Goal: Find specific page/section: Find specific page/section

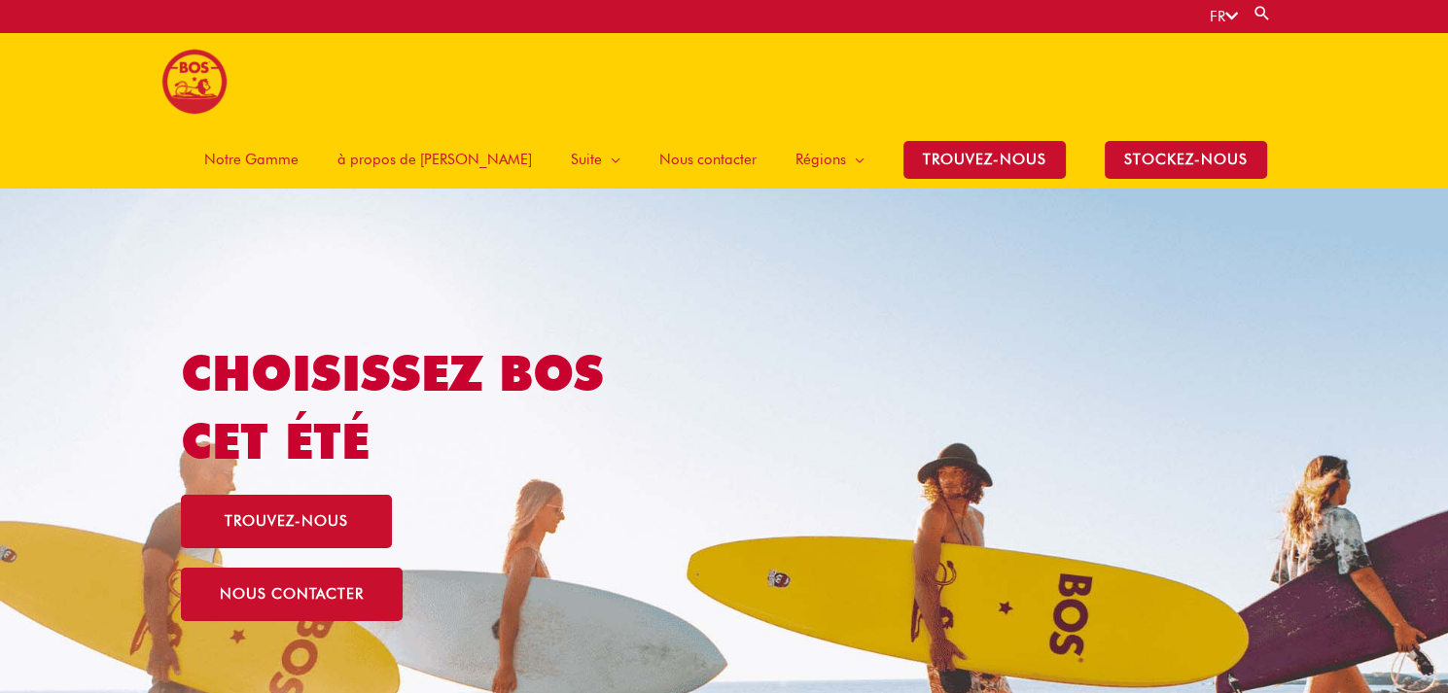
click at [299, 130] on span "Notre Gamme" at bounding box center [251, 159] width 94 height 58
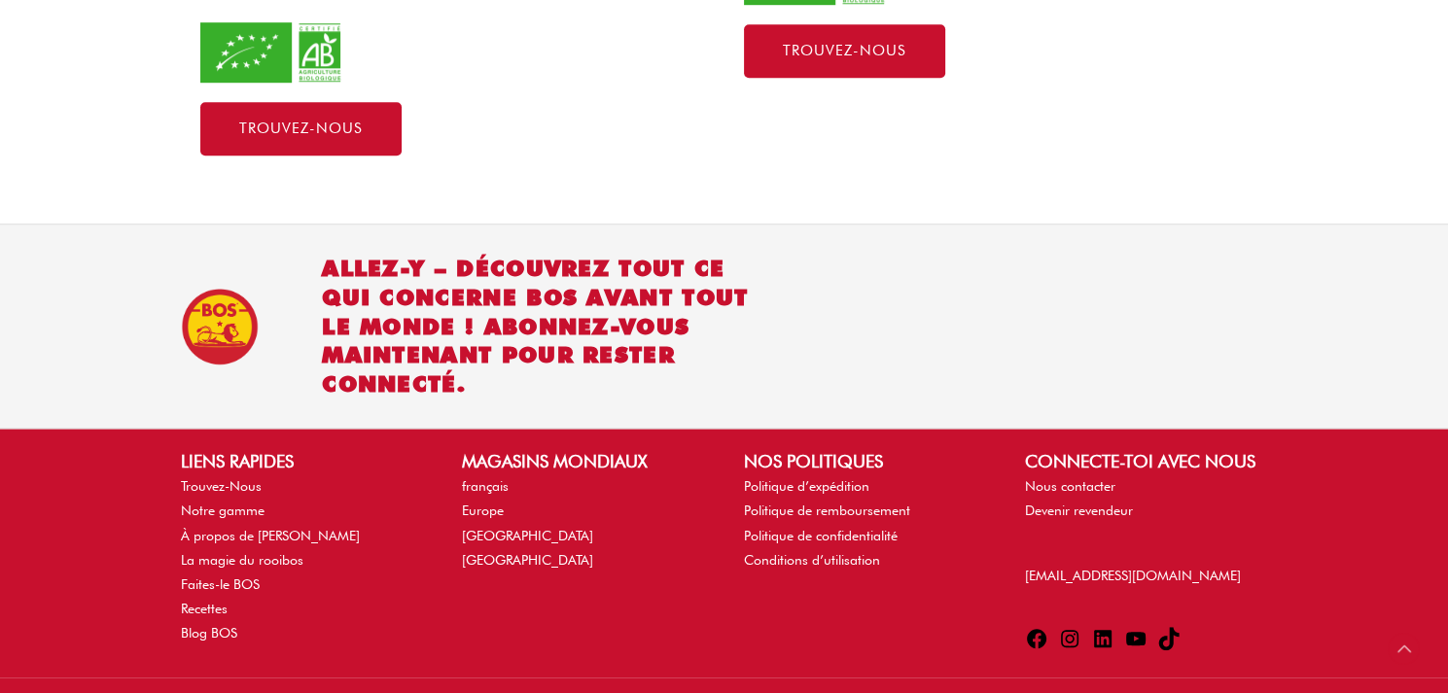
scroll to position [1393, 0]
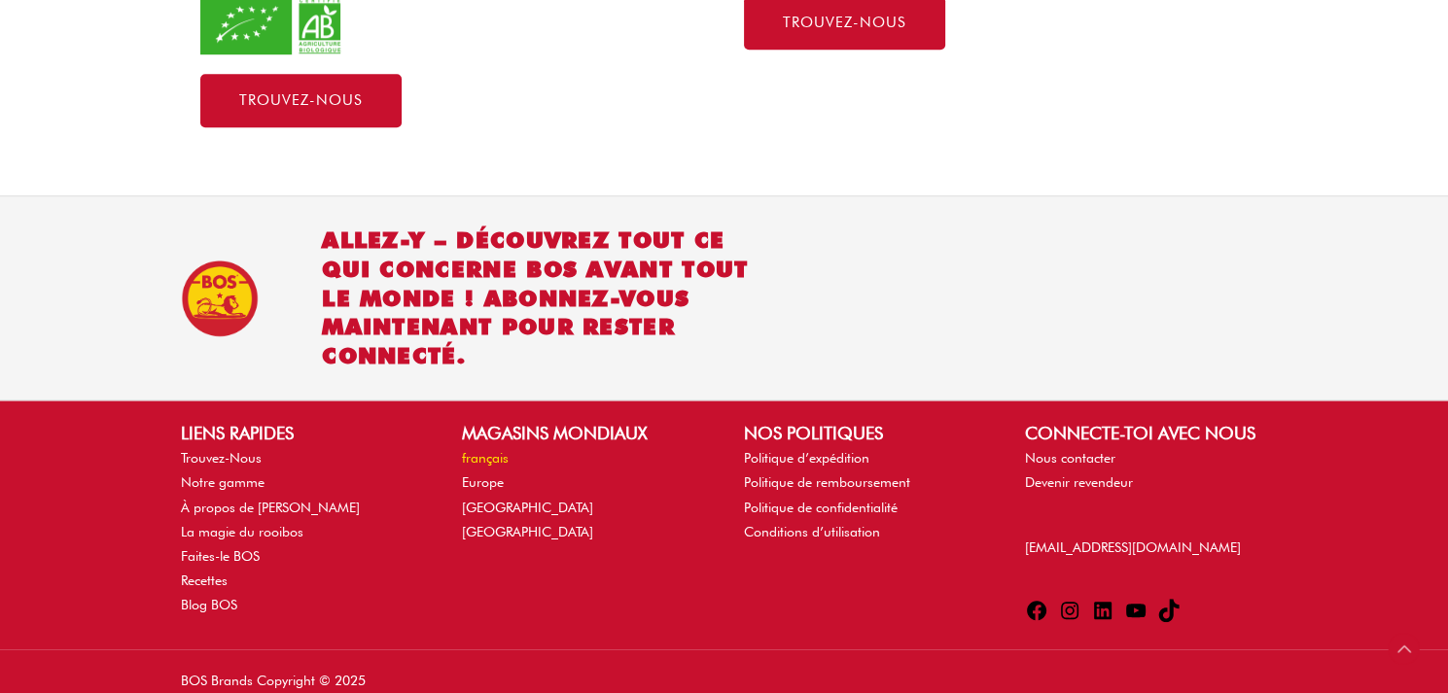
click at [477, 450] on link "français" at bounding box center [485, 458] width 47 height 16
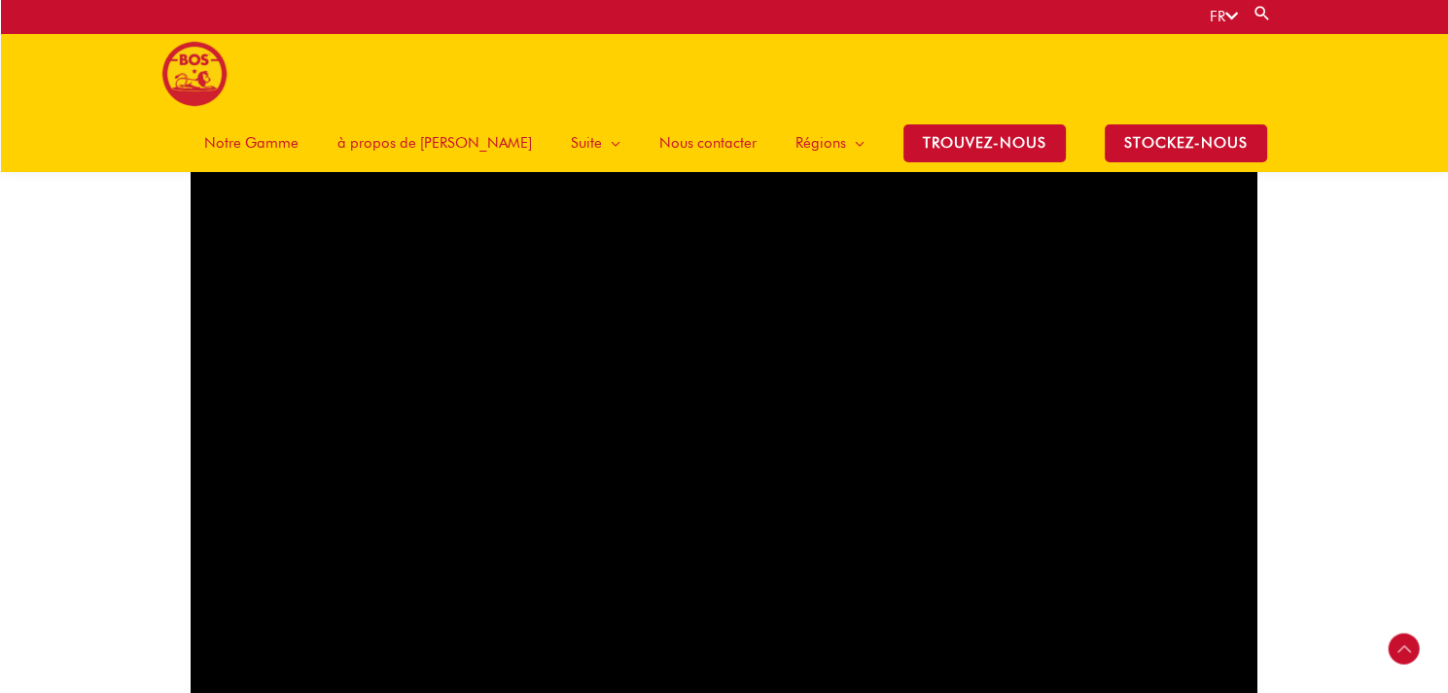
scroll to position [136, 0]
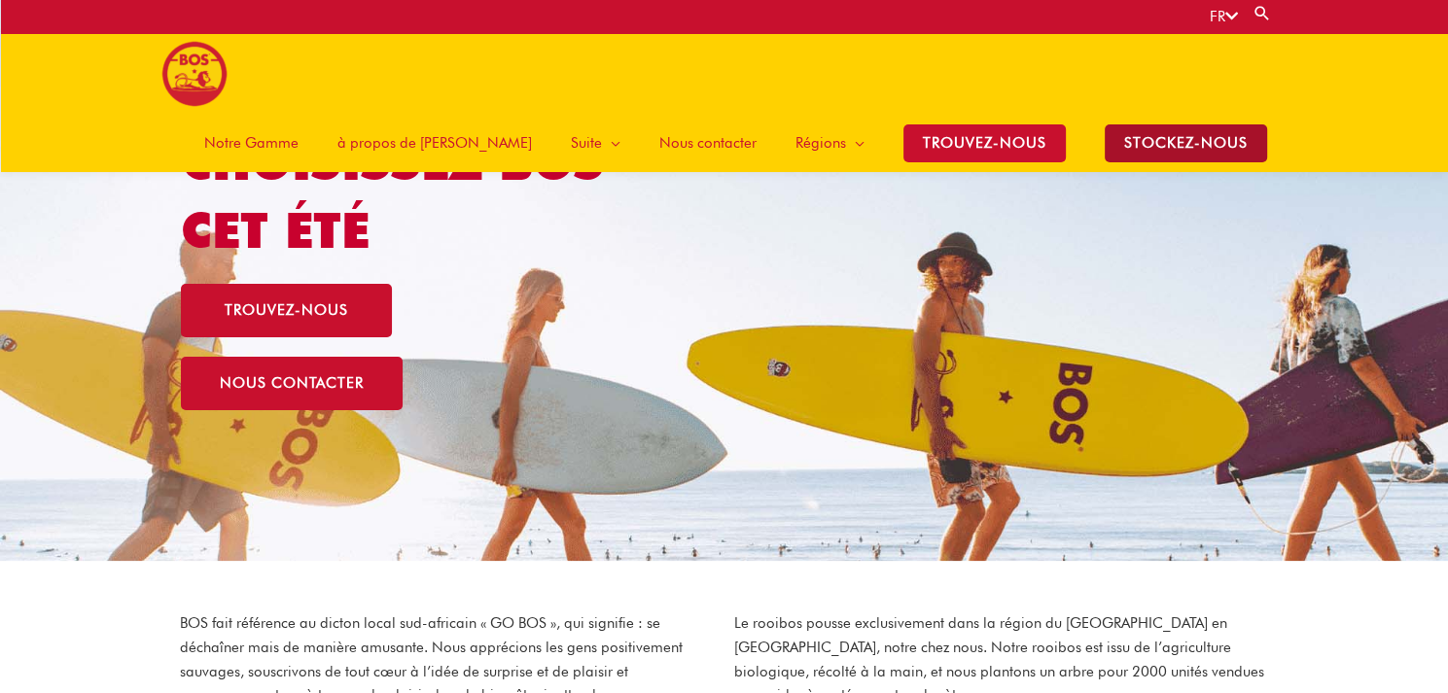
click at [1176, 124] on span "stockez-nous" at bounding box center [1186, 143] width 162 height 38
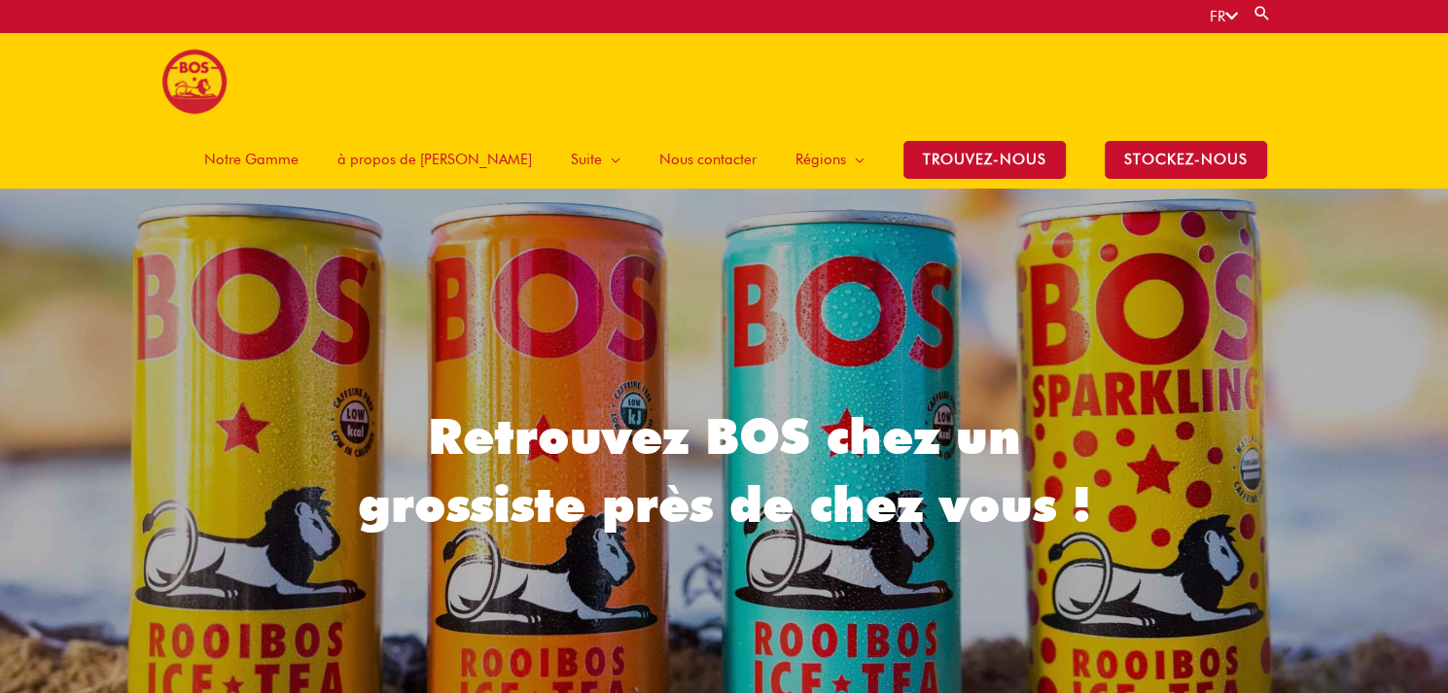
click at [299, 130] on span "Notre Gamme" at bounding box center [251, 159] width 94 height 58
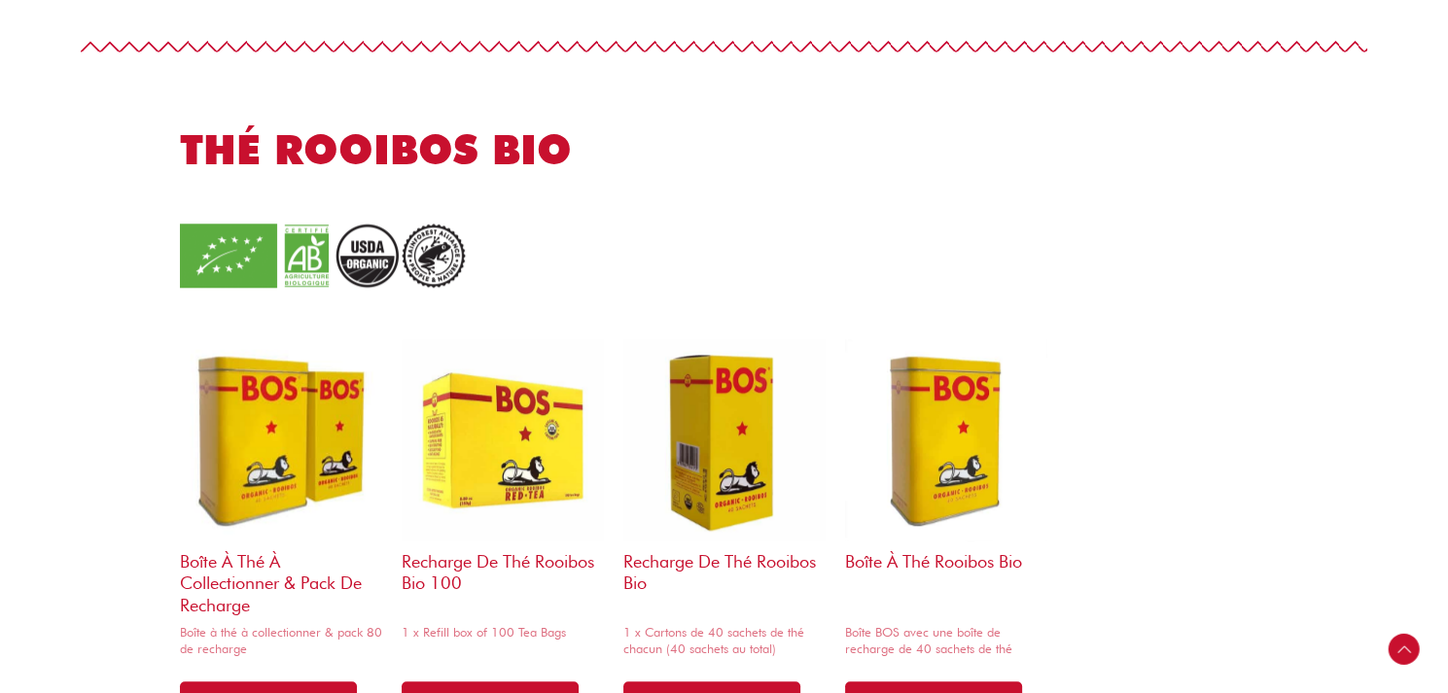
scroll to position [1848, 0]
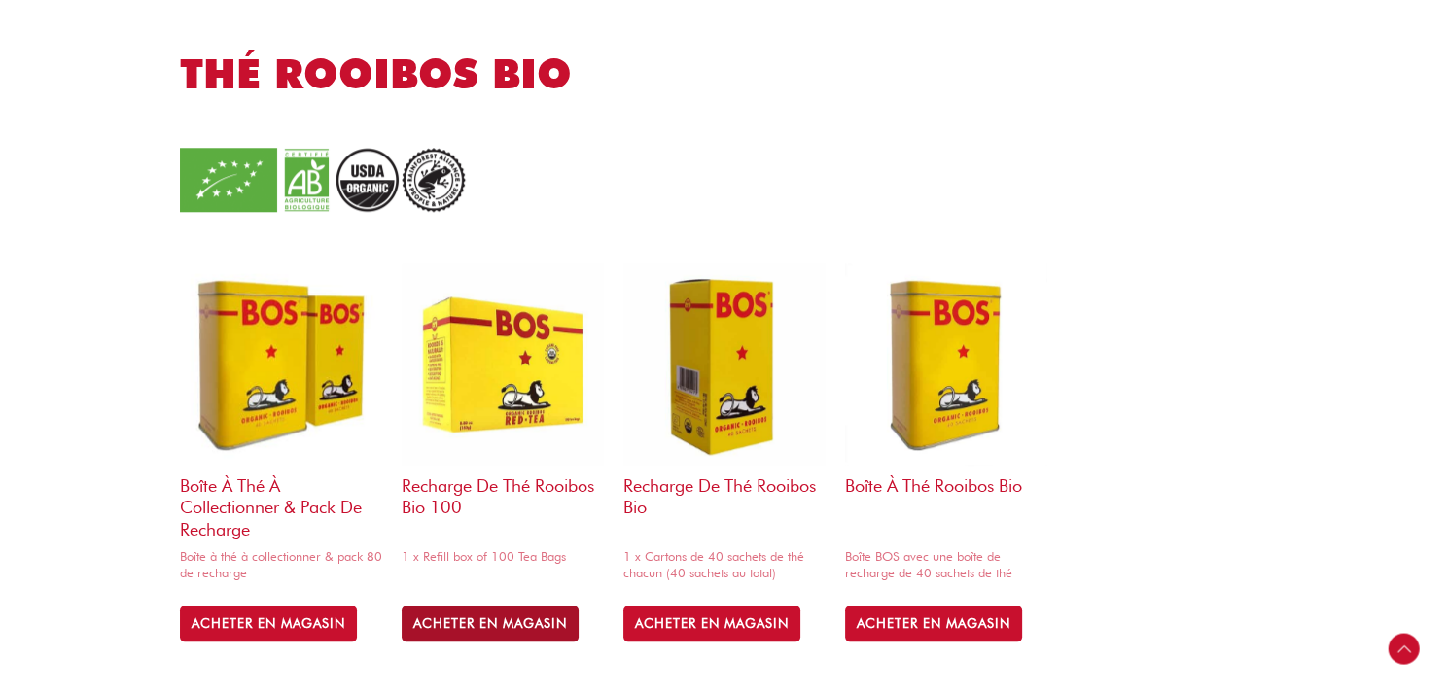
click at [519, 606] on link "ACHETER EN MAGASIN" at bounding box center [490, 623] width 177 height 35
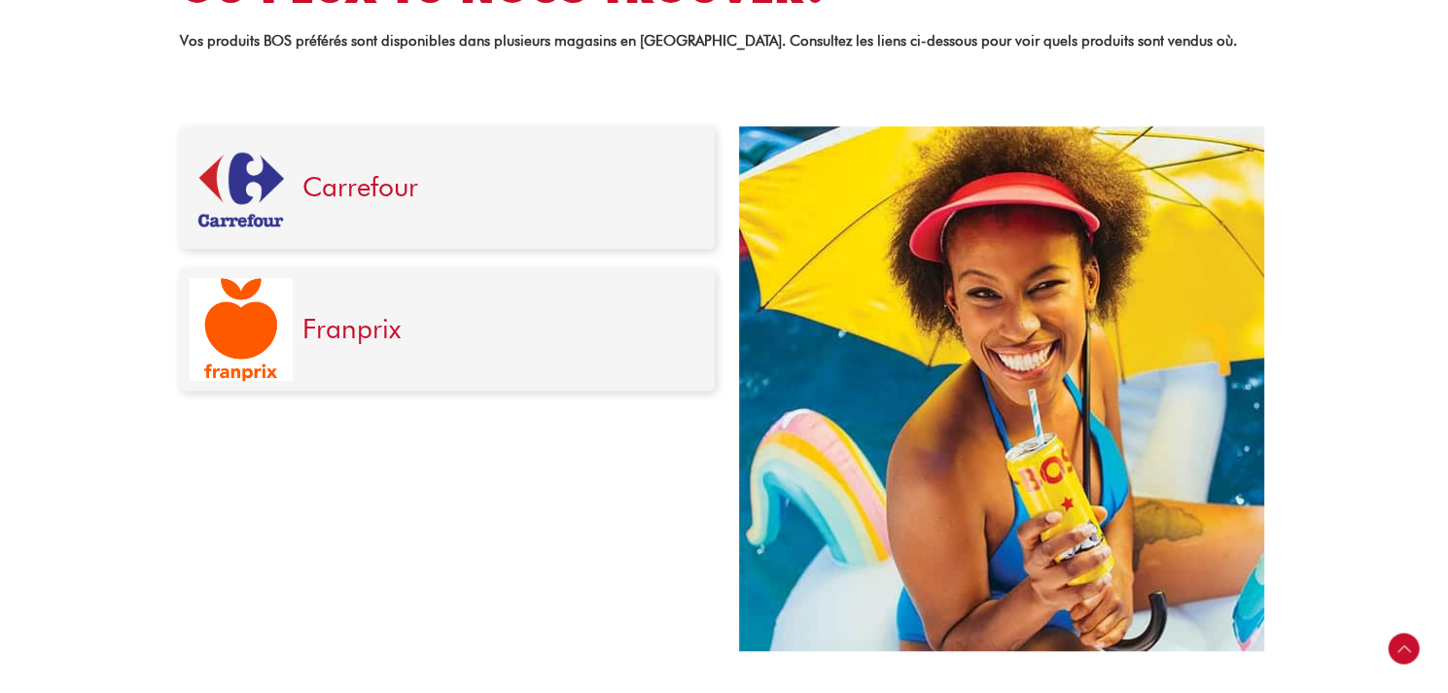
scroll to position [821, 0]
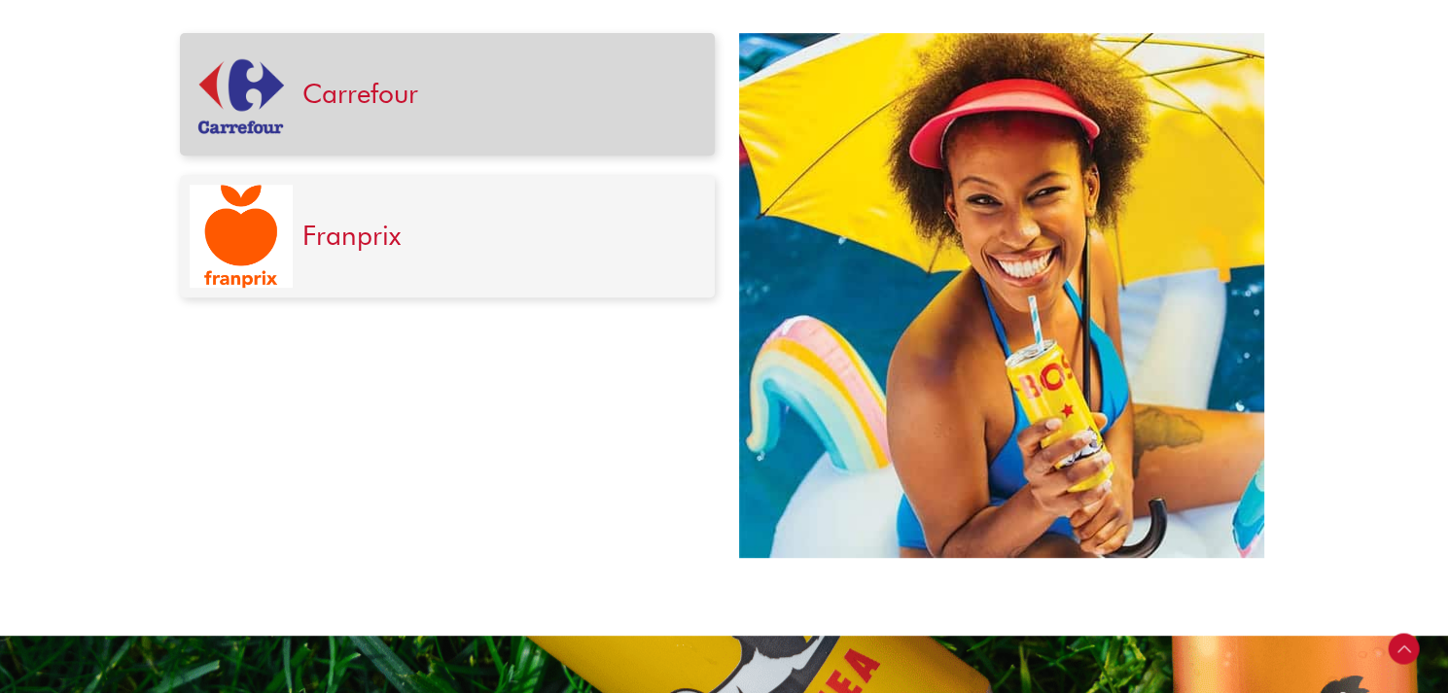
click at [356, 92] on link "Carrefour" at bounding box center [360, 93] width 116 height 33
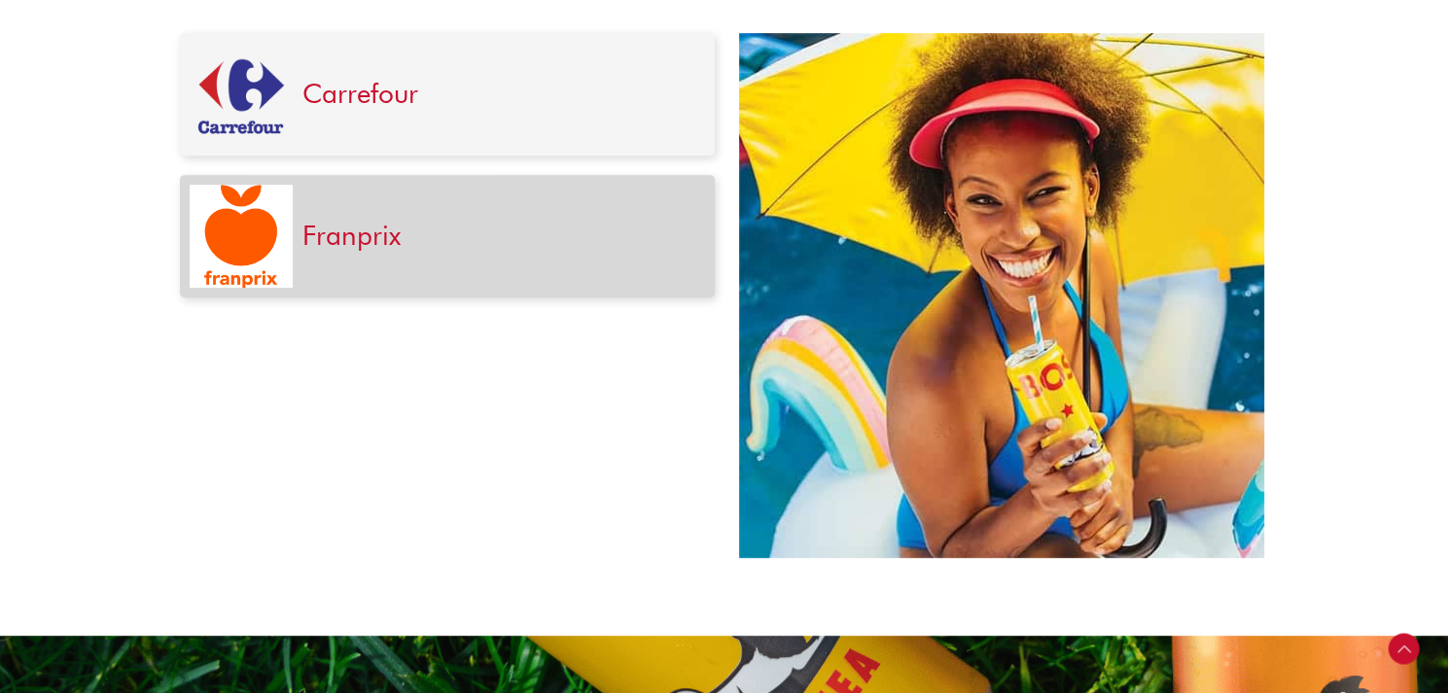
click at [239, 266] on img at bounding box center [241, 236] width 103 height 103
